Goal: Communication & Community: Answer question/provide support

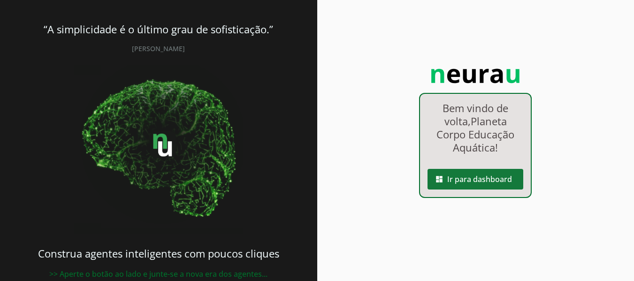
click at [458, 174] on span at bounding box center [475, 179] width 96 height 23
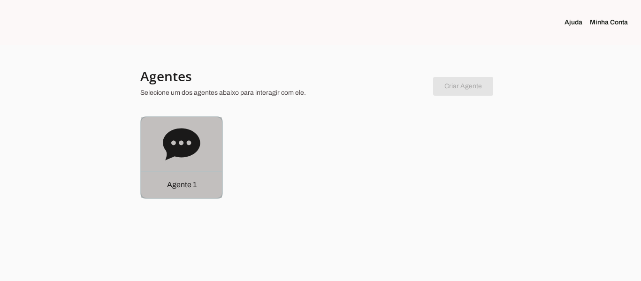
click at [170, 157] on icon at bounding box center [181, 144] width 37 height 32
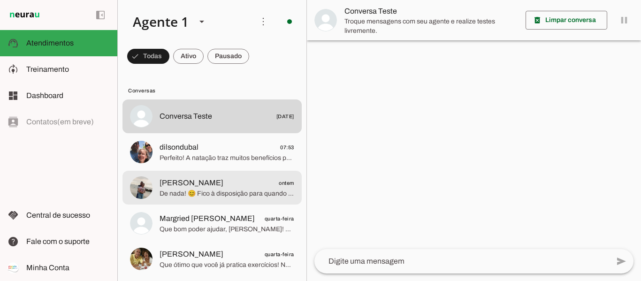
click at [200, 188] on span "[PERSON_NAME] ontem" at bounding box center [226, 183] width 135 height 12
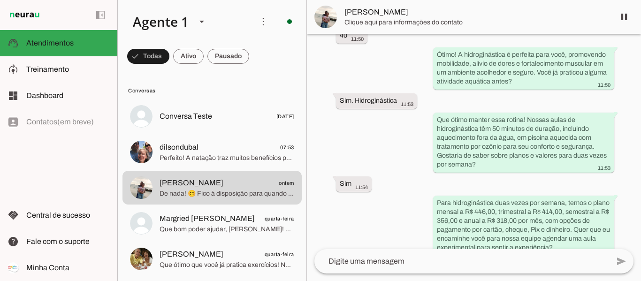
scroll to position [657, 0]
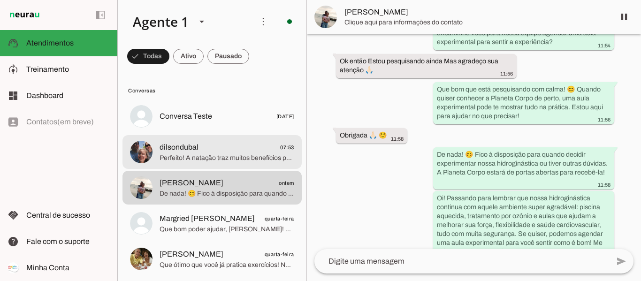
click at [169, 144] on span "dilsondubal" at bounding box center [178, 147] width 39 height 11
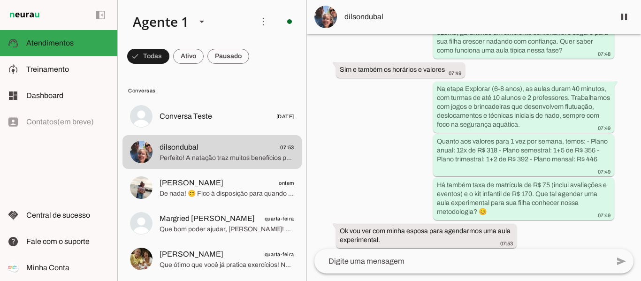
scroll to position [469, 0]
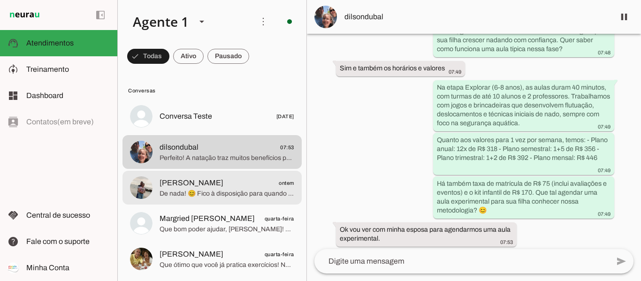
click at [221, 191] on span "De nada! 😊 Fico à disposição para quando decidir experimentar nossa hidroginást…" at bounding box center [226, 193] width 135 height 9
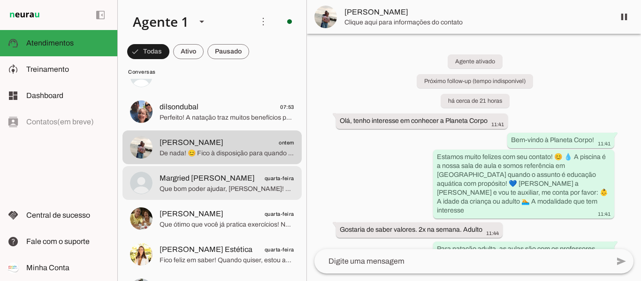
scroll to position [94, 0]
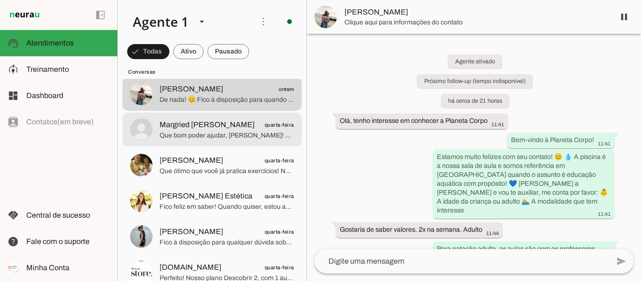
click at [197, 124] on span "Margried [PERSON_NAME]" at bounding box center [206, 124] width 95 height 11
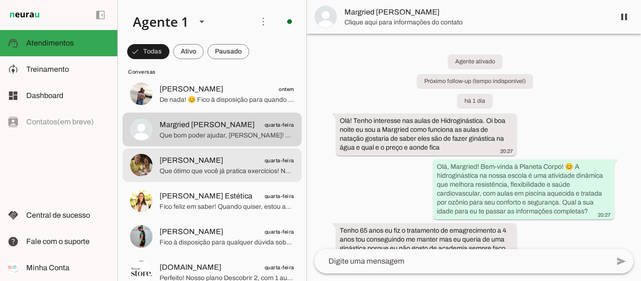
click at [219, 169] on span "Que ótimo que você já pratica exercícios! Nossa hidroginástica oferece um ambie…" at bounding box center [226, 170] width 135 height 9
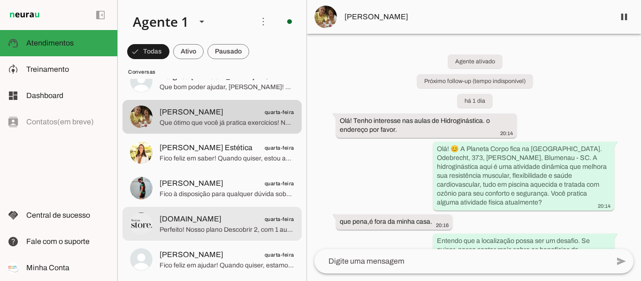
scroll to position [188, 0]
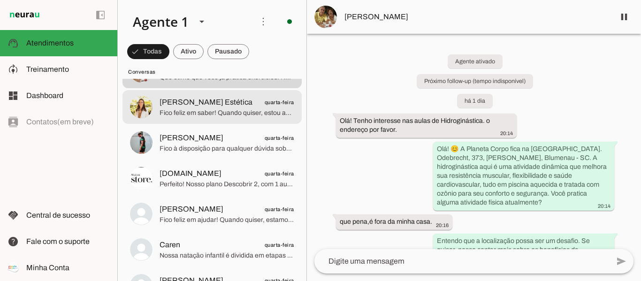
click at [205, 116] on span "Fico feliz em saber! Quando quiser, estou aqui para esclarecer qualquer dúvida …" at bounding box center [226, 112] width 135 height 9
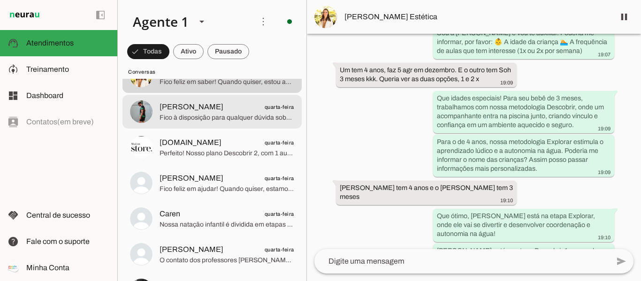
scroll to position [234, 0]
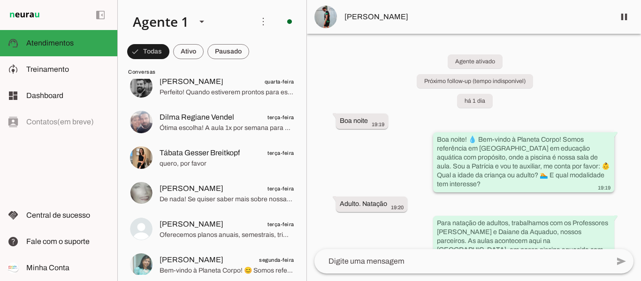
click at [578, 183] on div "Boa noite! 💧 Bem-vindo à Planeta Corpo! Somos referência em [GEOGRAPHIC_DATA] e…" at bounding box center [524, 163] width 174 height 56
drag, startPoint x: 578, startPoint y: 183, endPoint x: 529, endPoint y: 205, distance: 54.4
click at [529, 205] on div "Agente ativado Próximo follow-up (tempo indisponível) há 1 dia Boa noite 19:19 …" at bounding box center [474, 141] width 334 height 215
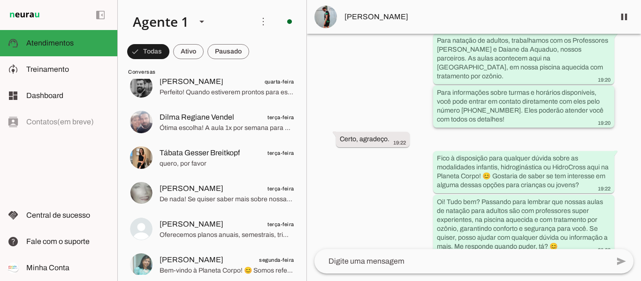
scroll to position [186, 0]
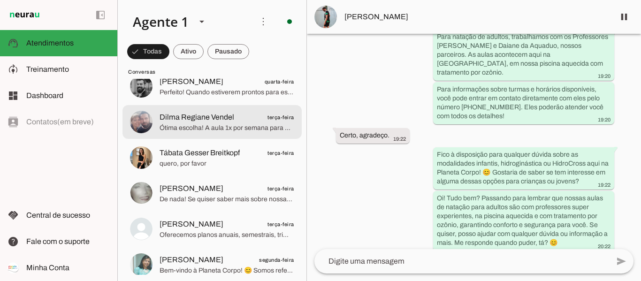
click at [192, 127] on span "Ótima escolha! A aula 1x por semana para a etapa Recordar, para a [PERSON_NAME]…" at bounding box center [226, 127] width 135 height 9
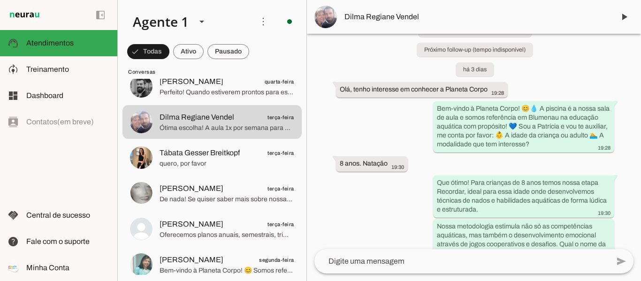
scroll to position [197, 0]
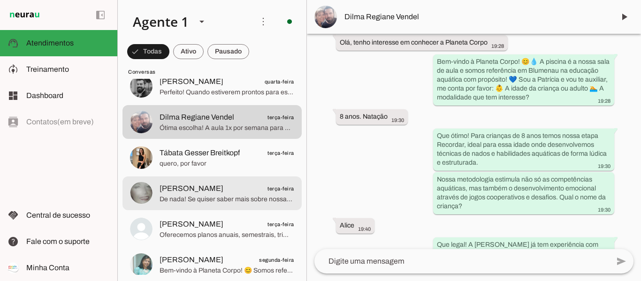
click at [203, 192] on span "[PERSON_NAME]" at bounding box center [191, 188] width 64 height 11
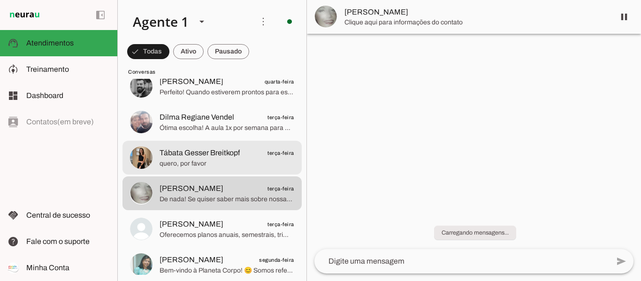
click at [191, 158] on span "Tábata Gesser Breitkopf" at bounding box center [199, 152] width 80 height 11
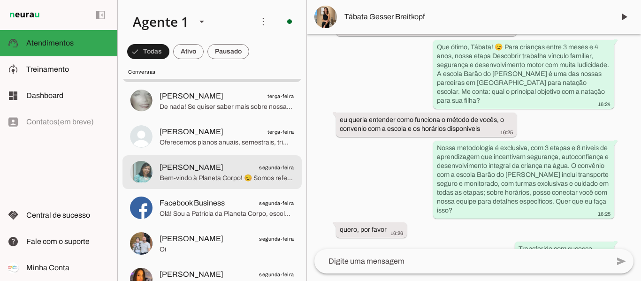
scroll to position [516, 0]
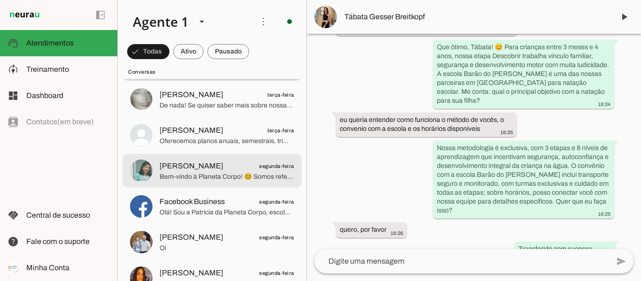
click at [200, 180] on span "Bem-vindo à Planeta Corpo! 😊 Somos referência em [GEOGRAPHIC_DATA] em atividade…" at bounding box center [226, 176] width 135 height 9
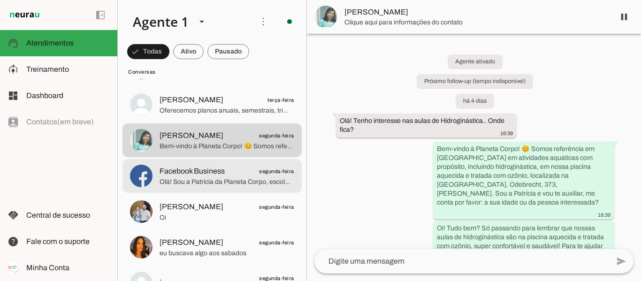
scroll to position [563, 0]
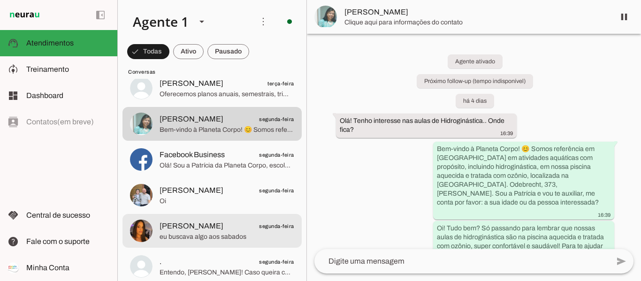
click at [200, 222] on span "[PERSON_NAME]" at bounding box center [191, 225] width 64 height 11
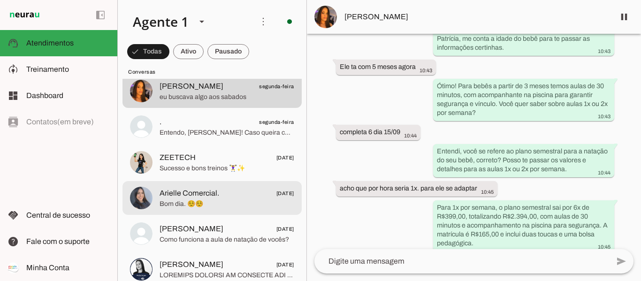
scroll to position [703, 0]
click at [209, 203] on span "Bom dia. ☺️☺️" at bounding box center [226, 202] width 135 height 9
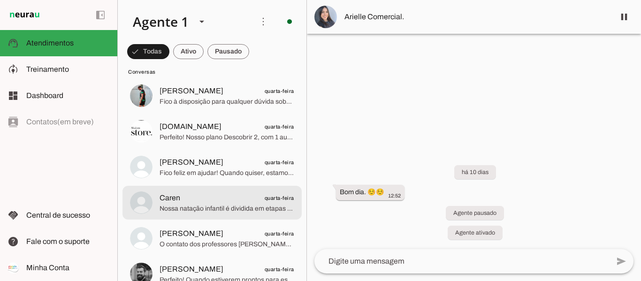
scroll to position [188, 0]
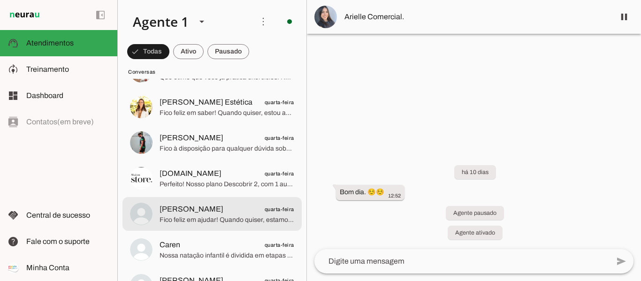
click at [224, 224] on span "Fico feliz em ajudar! Quando quiser, estamos aqui para oferecer o melhor para s…" at bounding box center [226, 219] width 135 height 9
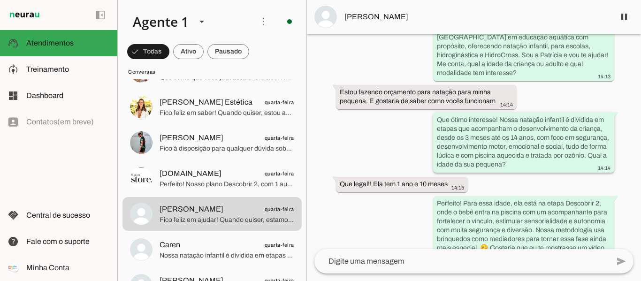
scroll to position [147, 0]
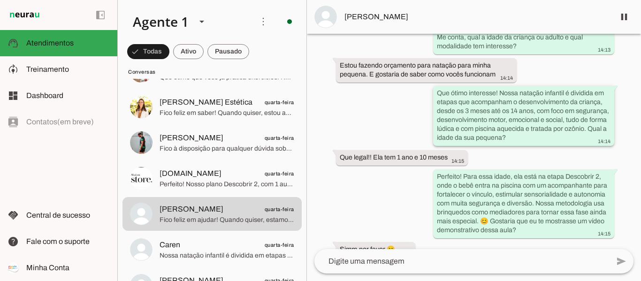
drag, startPoint x: 435, startPoint y: 100, endPoint x: 547, endPoint y: 148, distance: 121.6
click at [0, 0] on slot "Que ótimo interesse! Nossa natação infantil é dividida em etapas que acompanham…" at bounding box center [0, 0] width 0 height 0
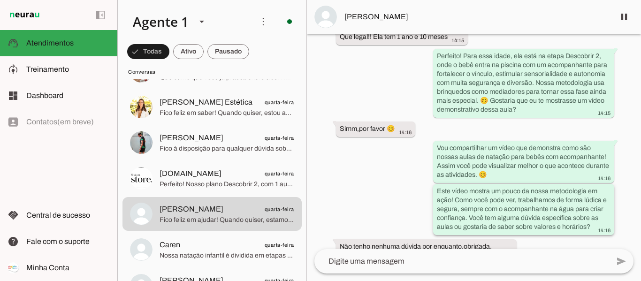
scroll to position [295, 0]
